Goal: Transaction & Acquisition: Subscribe to service/newsletter

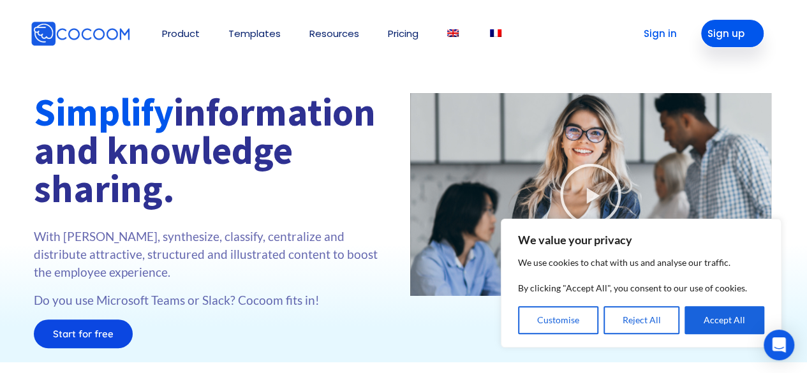
click at [724, 31] on link "Sign up" at bounding box center [732, 33] width 64 height 29
